Goal: Task Accomplishment & Management: Manage account settings

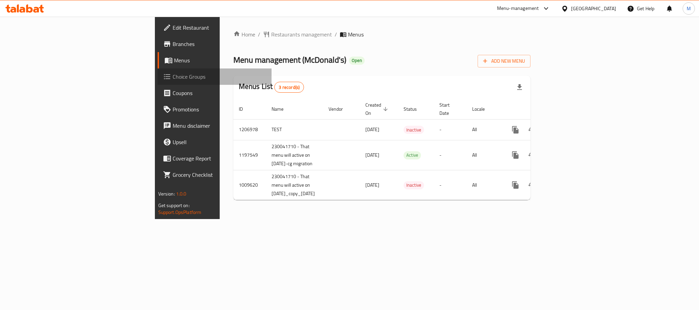
click at [173, 75] on span "Choice Groups" at bounding box center [219, 77] width 93 height 8
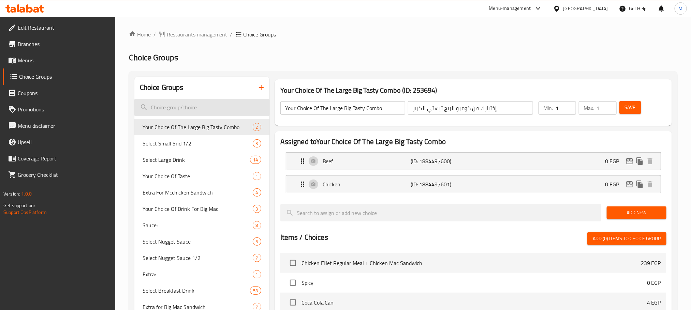
click at [213, 103] on input "search" at bounding box center [201, 107] width 135 height 17
paste input "Please Select Large Size Drink:-"
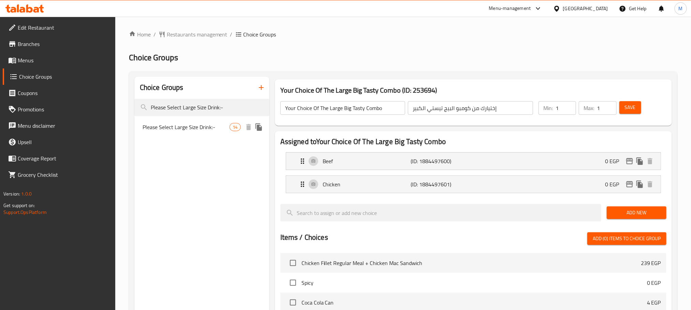
type input "Please Select Large Size Drink:-"
click at [217, 127] on span "Please Select Large Size Drink:-" at bounding box center [186, 127] width 87 height 8
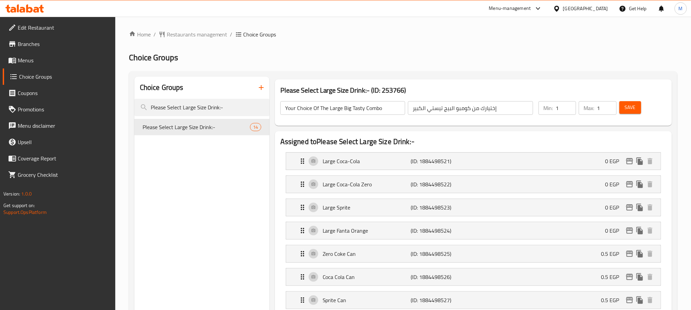
type input "Please Select Large Size Drink:-"
type input "فضلا اختار مشروب حجم كبير:-"
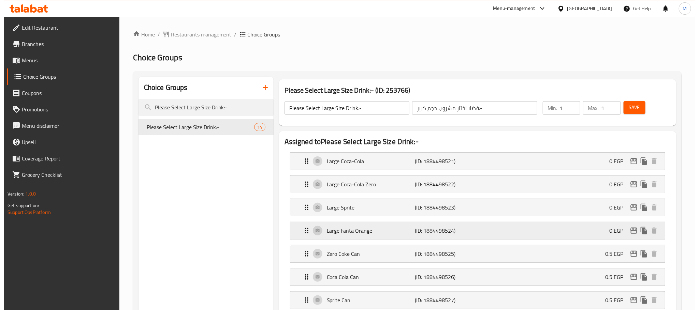
scroll to position [51, 0]
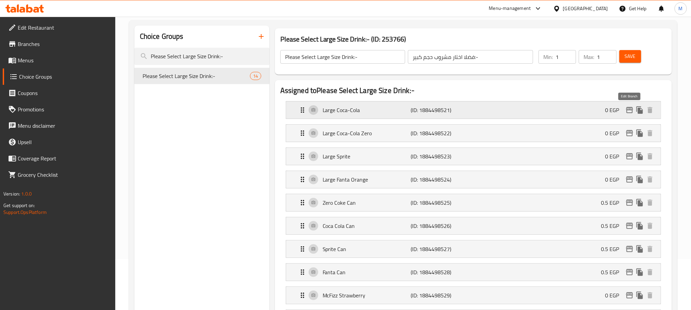
click at [629, 111] on icon "edit" at bounding box center [629, 110] width 8 height 8
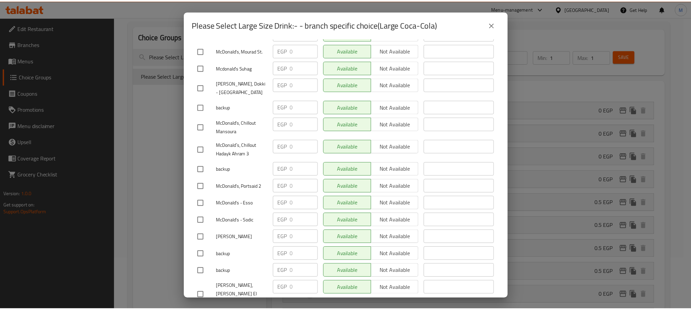
scroll to position [1841, 0]
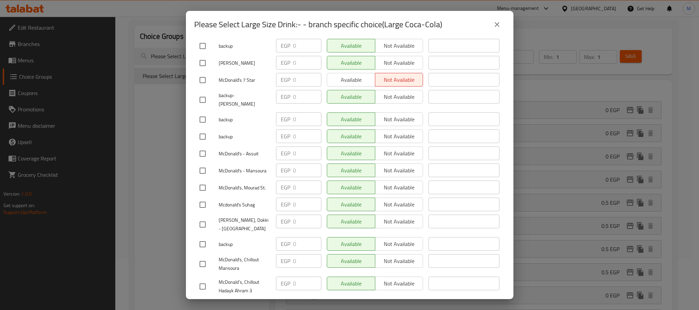
click at [498, 26] on icon "close" at bounding box center [497, 24] width 8 height 8
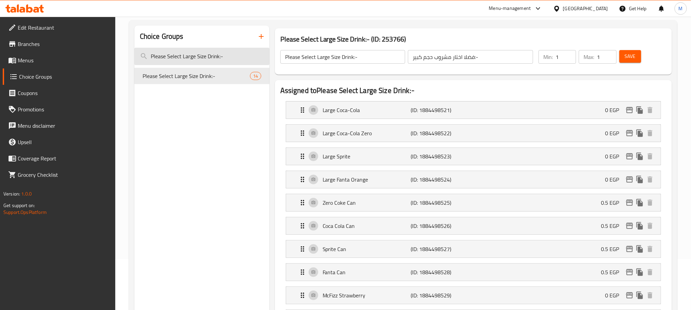
click at [198, 60] on input "Please Select Large Size Drink:-" at bounding box center [201, 56] width 135 height 17
paste input "HM Drink"
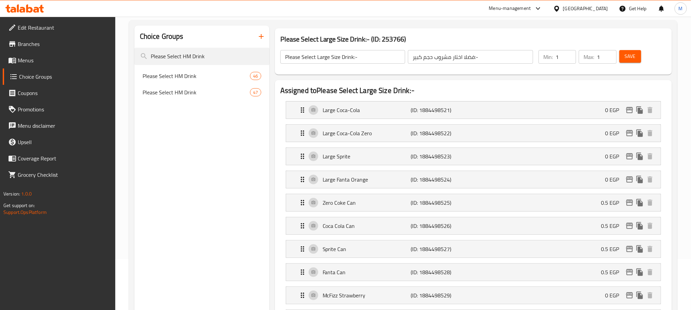
type input "Please Select HM Drink"
click at [202, 80] on span "Please Select HM Drink" at bounding box center [186, 76] width 87 height 8
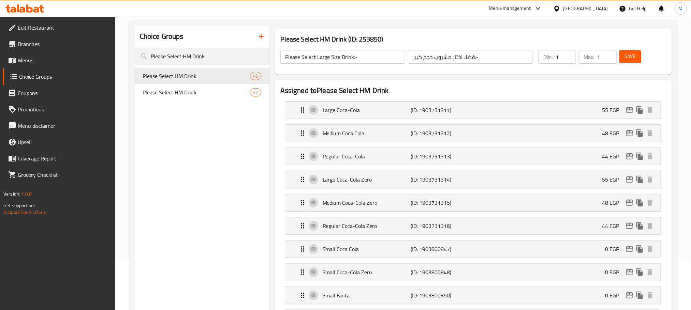
type input "Please Select HM Drink"
type input "فضلا اختار مشروب وجبه الطفل"
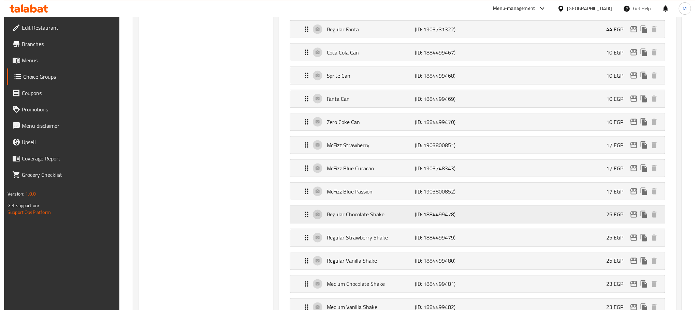
scroll to position [511, 0]
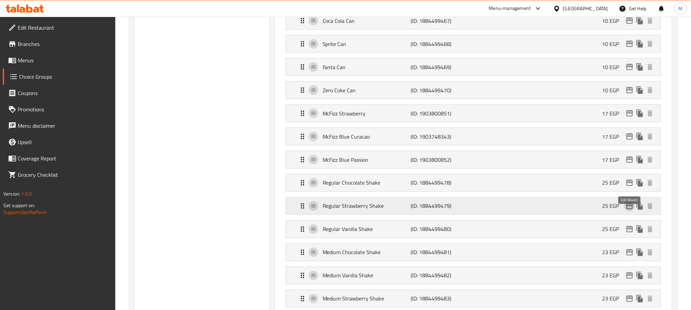
click at [631, 210] on icon "edit" at bounding box center [629, 206] width 8 height 8
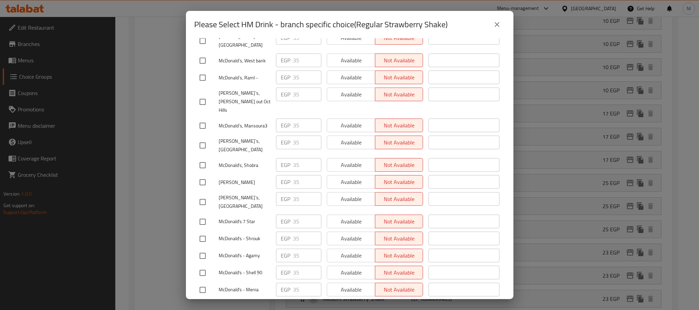
scroll to position [3632, 0]
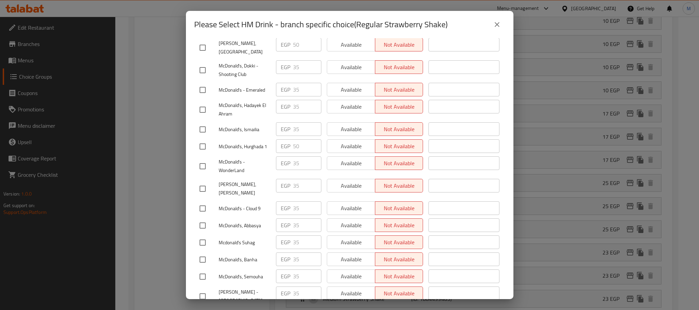
click at [501, 24] on button "close" at bounding box center [497, 24] width 16 height 16
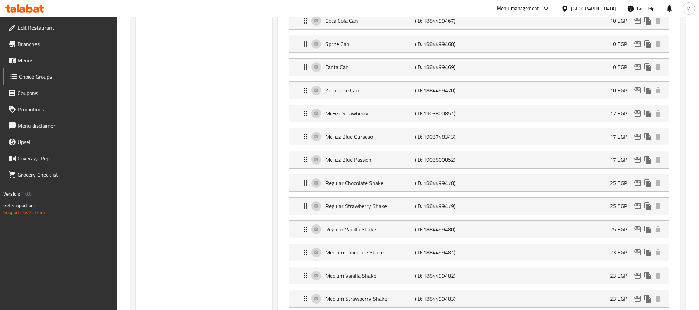
scroll to position [0, 0]
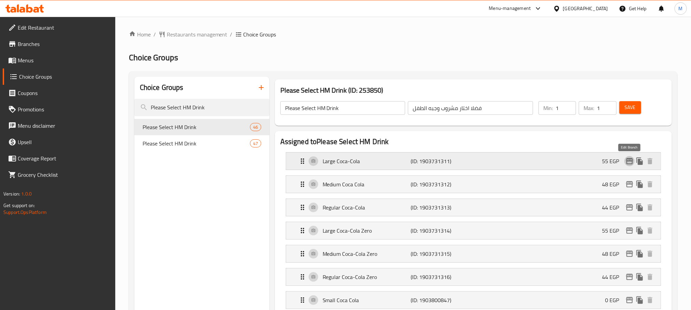
click at [629, 164] on icon "edit" at bounding box center [629, 161] width 8 height 8
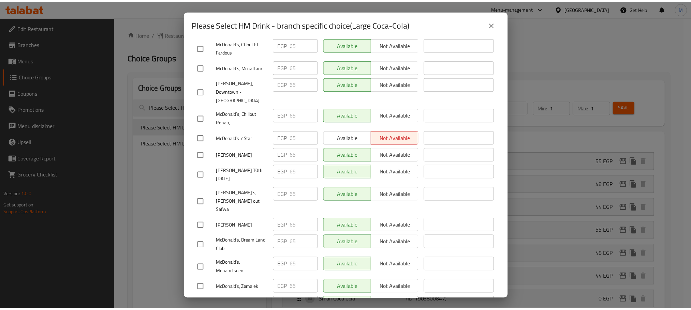
scroll to position [767, 0]
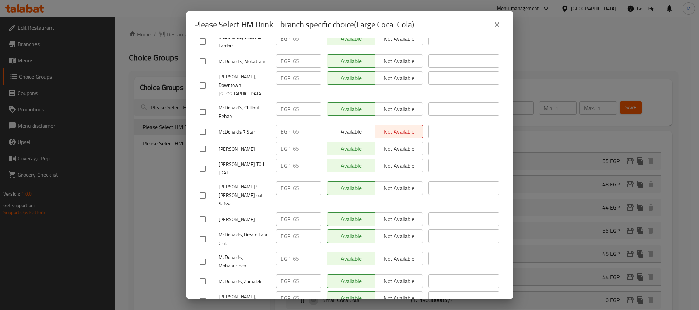
click at [494, 27] on icon "close" at bounding box center [497, 24] width 8 height 8
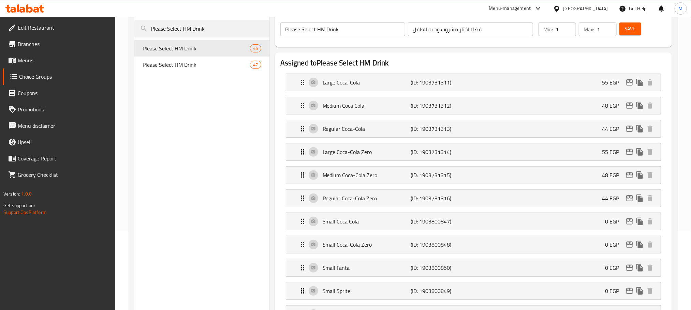
scroll to position [0, 0]
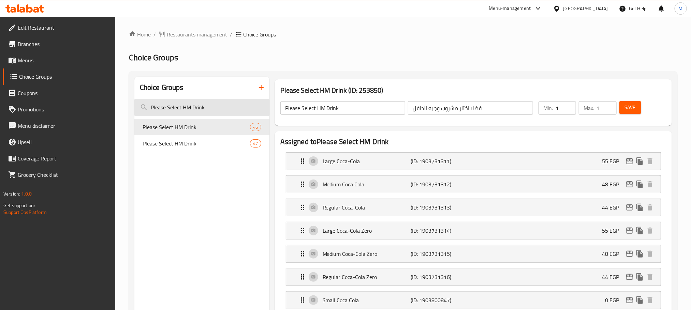
click at [220, 106] on input "Please Select HM Drink" at bounding box center [201, 107] width 135 height 17
paste input "Please Select Regular Size Drink"
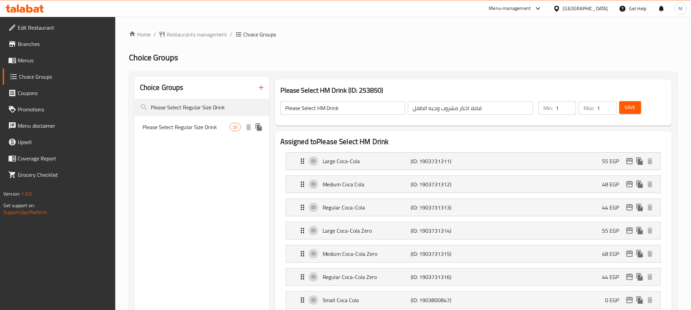
type input "Please Select Regular Size Drink"
click at [171, 132] on div "Please Select Regular Size Drink 20" at bounding box center [201, 127] width 135 height 16
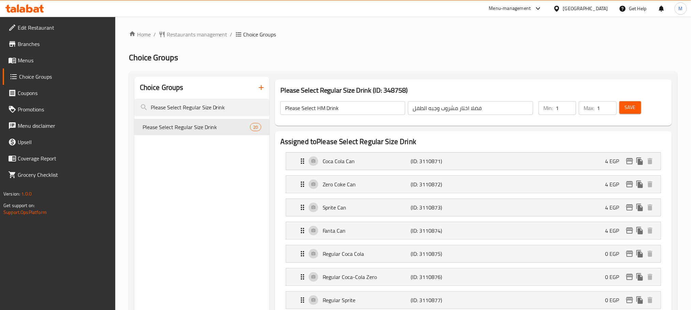
type input "Please Select Regular Size Drink"
type input "فضلا اختار مشروب حجم عادي"
click at [633, 163] on icon "edit" at bounding box center [629, 161] width 8 height 8
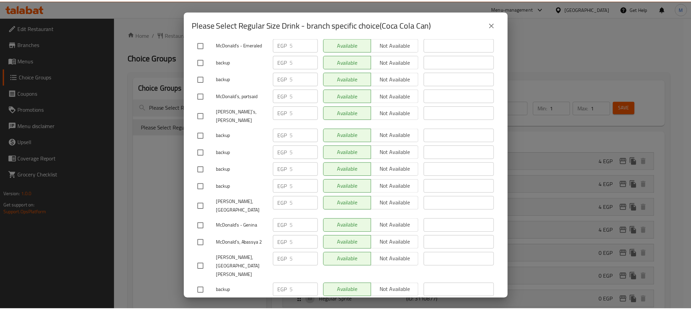
scroll to position [665, 0]
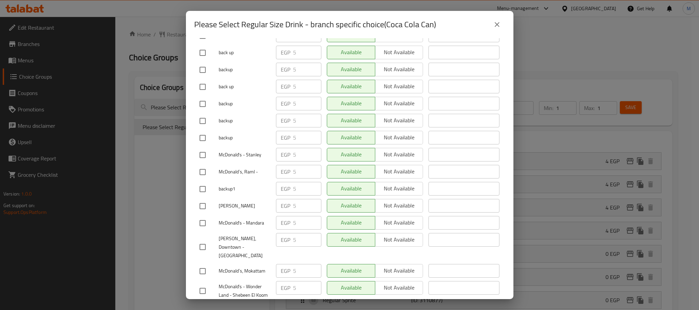
click at [495, 29] on button "close" at bounding box center [497, 24] width 16 height 16
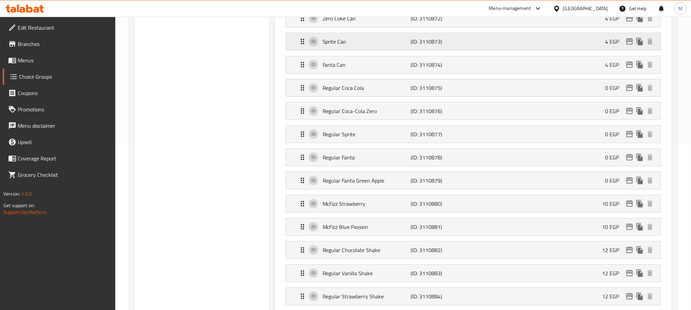
scroll to position [0, 0]
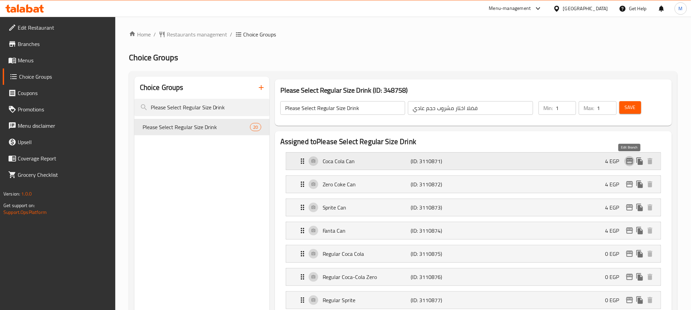
click at [628, 160] on icon "edit" at bounding box center [629, 161] width 8 height 8
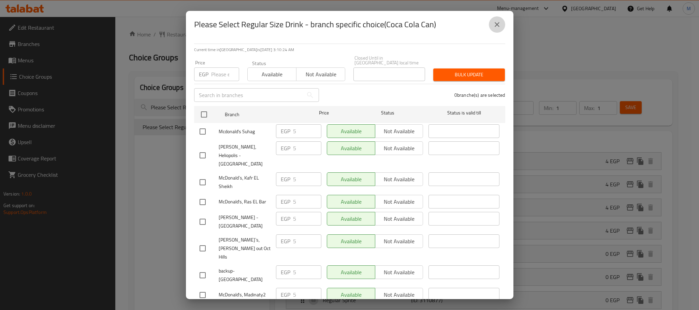
drag, startPoint x: 500, startPoint y: 29, endPoint x: 698, endPoint y: 163, distance: 239.1
click at [500, 29] on button "close" at bounding box center [497, 24] width 16 height 16
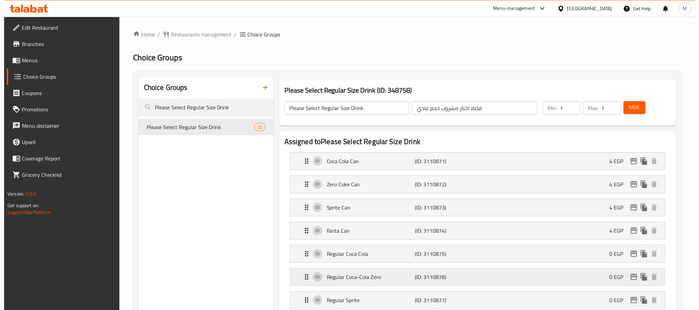
scroll to position [51, 0]
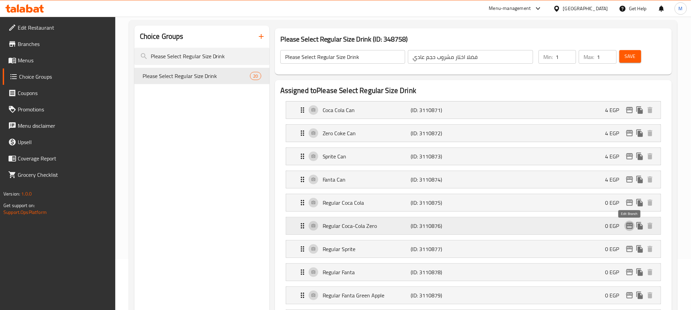
click at [628, 226] on icon "edit" at bounding box center [629, 226] width 7 height 6
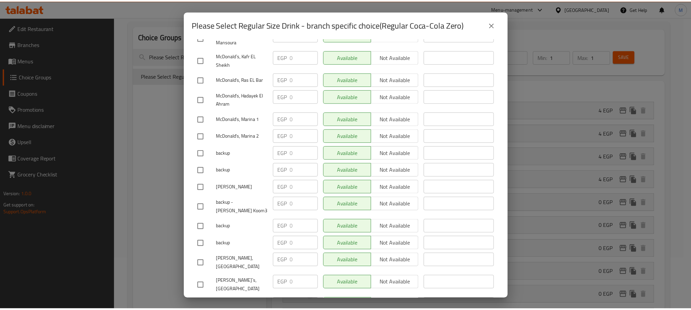
scroll to position [511, 0]
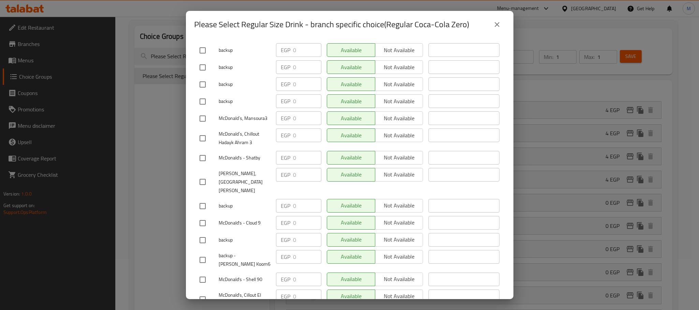
click at [491, 17] on button "close" at bounding box center [497, 24] width 16 height 16
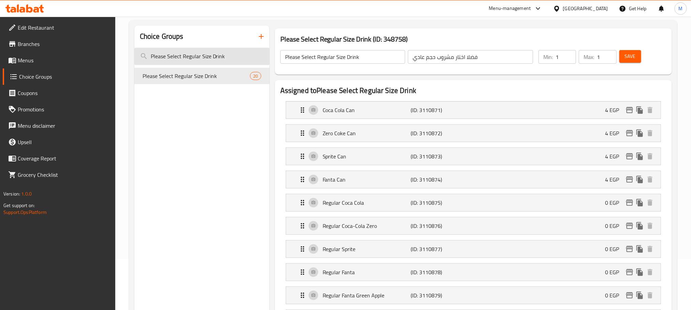
click at [218, 54] on input "Please Select Regular Size Drink" at bounding box center [201, 56] width 135 height 17
paste input "Please Select Large Size Drink:-"
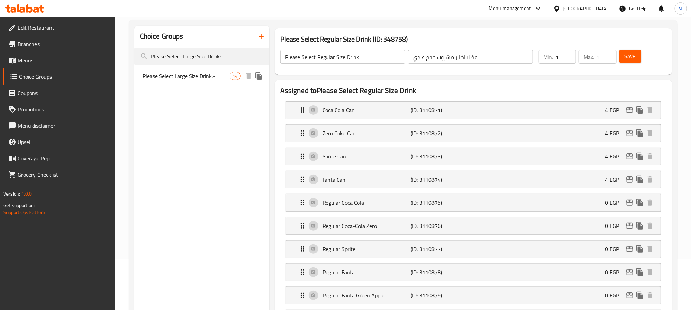
type input "Please Select Large Size Drink:-"
click at [211, 78] on span "Please Select Large Size Drink:-" at bounding box center [186, 76] width 87 height 8
type input "Please Select Large Size Drink:-"
type input "فضلا اختار مشروب حجم كبير:-"
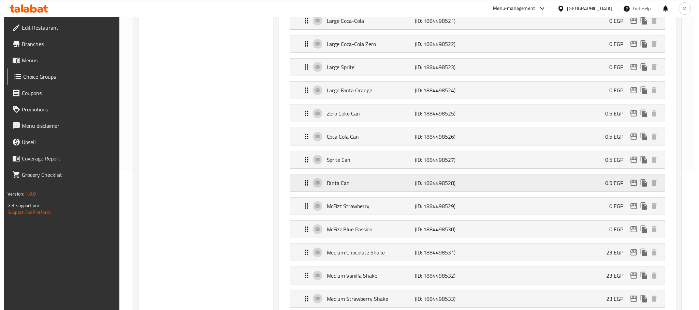
scroll to position [205, 0]
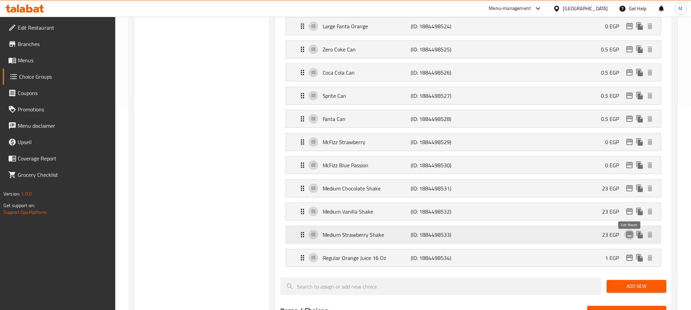
click at [626, 238] on icon "edit" at bounding box center [629, 235] width 7 height 6
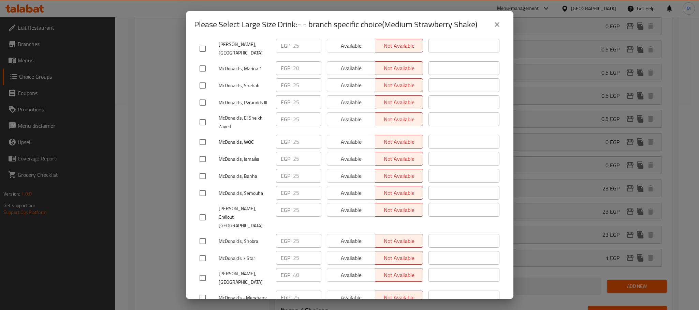
scroll to position [870, 0]
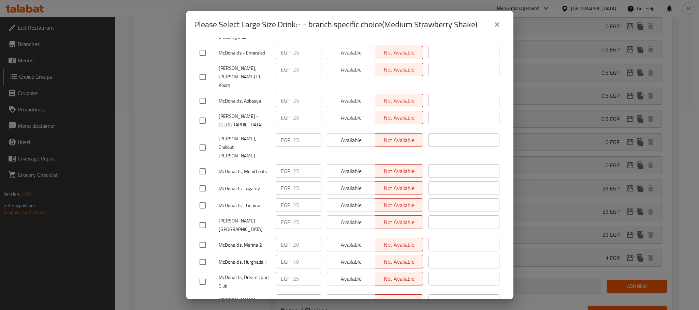
click at [498, 20] on button "close" at bounding box center [497, 24] width 16 height 16
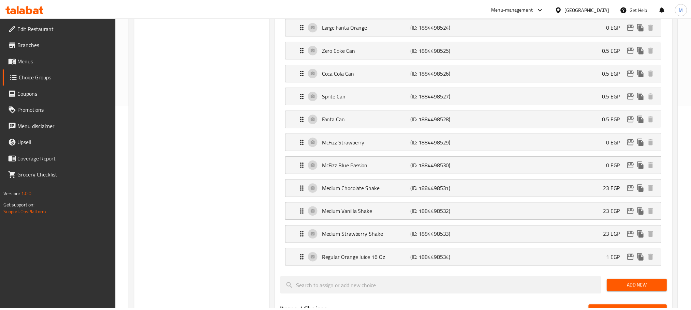
scroll to position [0, 0]
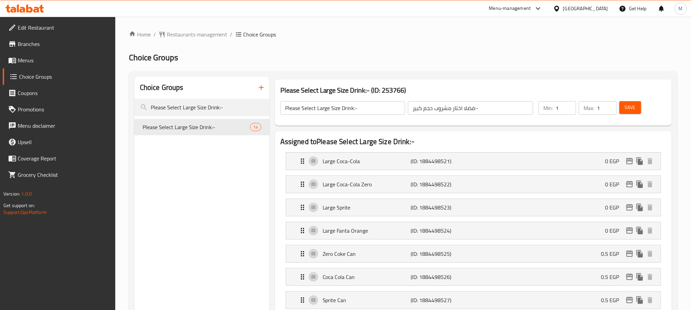
click at [593, 2] on div "[GEOGRAPHIC_DATA]" at bounding box center [581, 8] width 66 height 16
click at [605, 11] on div "[GEOGRAPHIC_DATA]" at bounding box center [585, 9] width 45 height 8
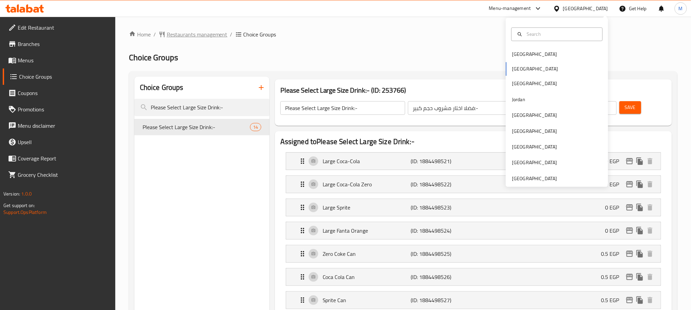
click at [182, 36] on span "Restaurants management" at bounding box center [197, 34] width 61 height 8
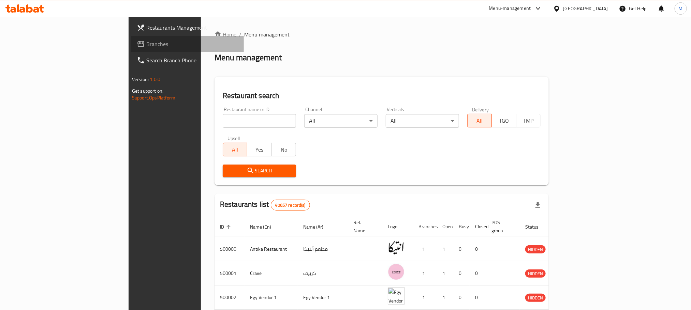
click at [146, 40] on span "Branches" at bounding box center [192, 44] width 92 height 8
